Goal: Task Accomplishment & Management: Manage account settings

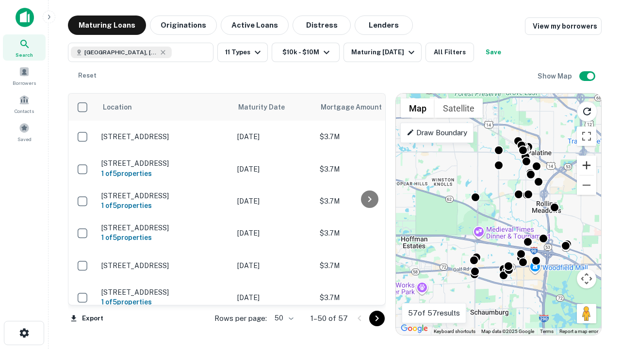
click at [586, 165] on button "Zoom in" at bounding box center [586, 165] width 19 height 19
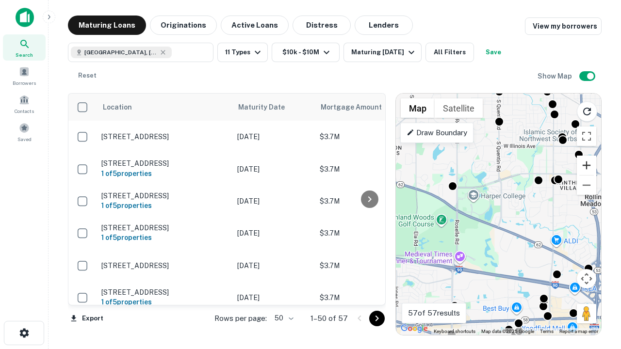
click at [586, 165] on button "Zoom in" at bounding box center [586, 165] width 19 height 19
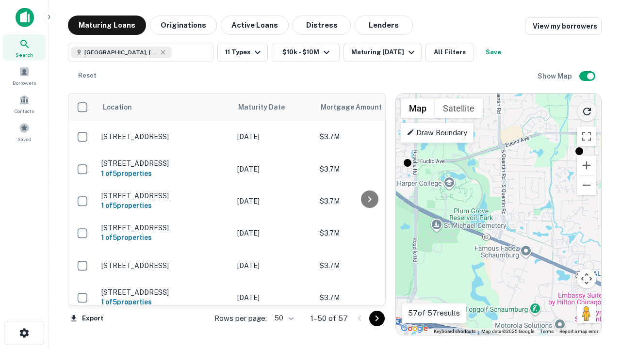
click at [587, 110] on icon "Reload search area" at bounding box center [587, 112] width 12 height 12
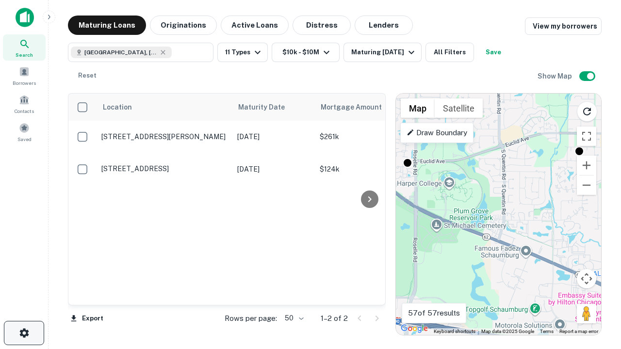
click at [24, 333] on icon "button" at bounding box center [24, 333] width 12 height 12
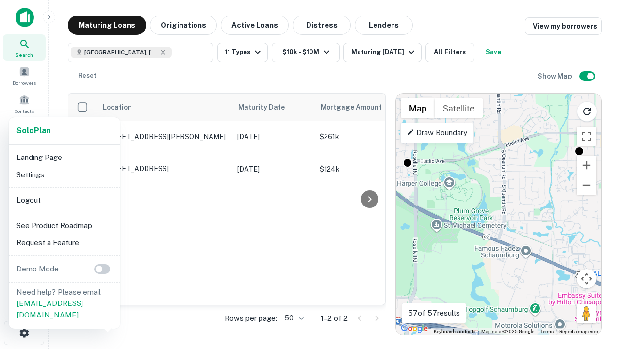
click at [64, 200] on li "Logout" at bounding box center [65, 200] width 104 height 17
